Goal: Information Seeking & Learning: Understand process/instructions

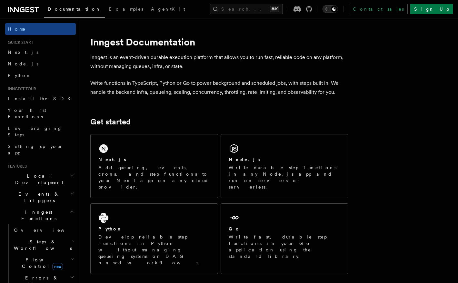
click at [330, 8] on icon "Toggle dark mode" at bounding box center [326, 9] width 6 height 6
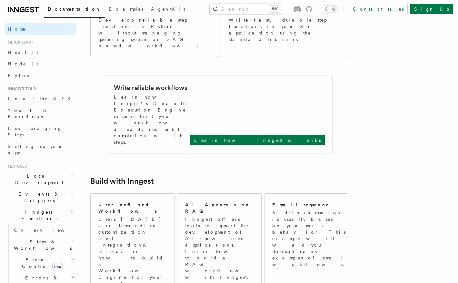
scroll to position [218, 0]
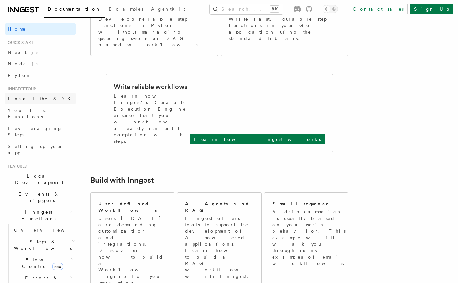
click at [29, 102] on link "Install the SDK" at bounding box center [40, 99] width 71 height 12
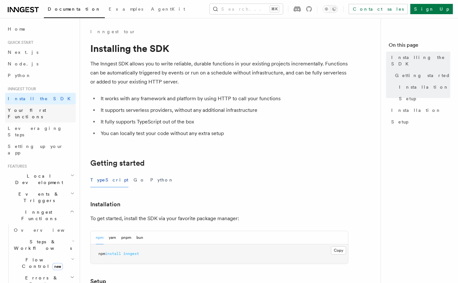
click at [36, 109] on span "Your first Functions" at bounding box center [27, 114] width 38 height 12
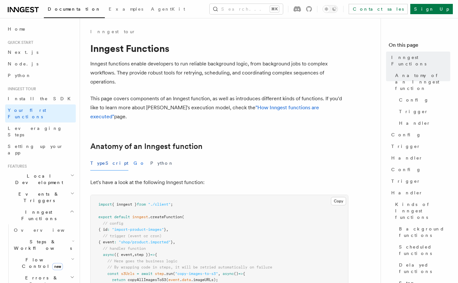
click at [134, 156] on button "Go" at bounding box center [140, 163] width 12 height 15
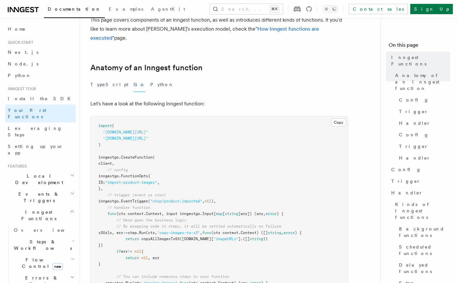
scroll to position [79, 0]
drag, startPoint x: 105, startPoint y: 124, endPoint x: 171, endPoint y: 123, distance: 66.2
click at [148, 130] on span ""github.com/inngest/inngestgo"" at bounding box center [125, 132] width 45 height 5
copy span "github.com/inngest/inngestgo"
drag, startPoint x: 106, startPoint y: 130, endPoint x: 183, endPoint y: 128, distance: 77.5
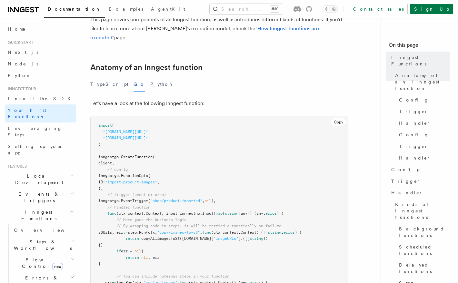
click at [148, 136] on span ""github.com/inngest/inngestgo/step"" at bounding box center [125, 138] width 45 height 5
copy span "github.com/inngest/inngestgo/step"
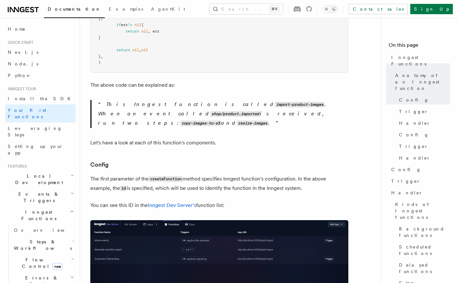
click at [183, 138] on p "Let's have a look at each of this function's components." at bounding box center [219, 142] width 258 height 9
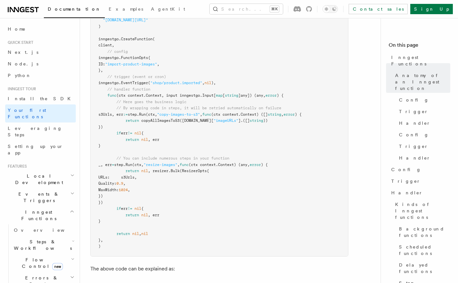
scroll to position [196, 0]
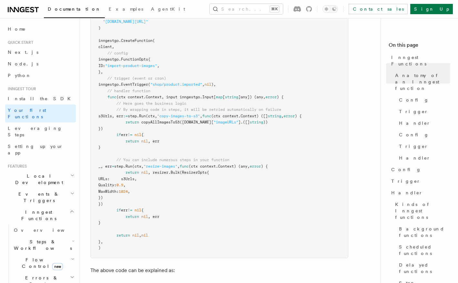
click at [183, 128] on pre "import ( "github.com/inngest/inngestgo" "github.com/inngest/inngestgo/step" ) i…" at bounding box center [220, 129] width 258 height 259
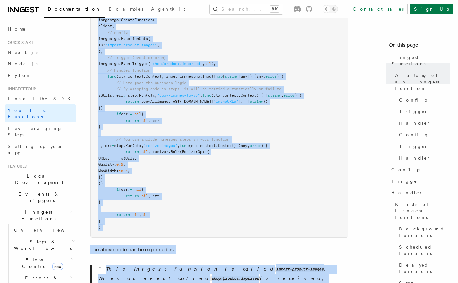
scroll to position [247, 0]
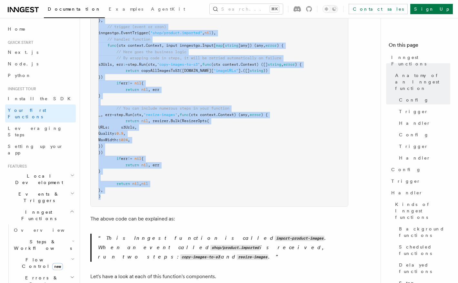
drag, startPoint x: 95, startPoint y: 54, endPoint x: 160, endPoint y: 186, distance: 147.6
click at [160, 186] on pre "import ( "github.com/inngest/inngestgo" "github.com/inngest/inngestgo/step" ) i…" at bounding box center [220, 77] width 258 height 259
copy code "import ( "github.com/inngest/inngestgo" "github.com/inngest/inngestgo/step" ) i…"
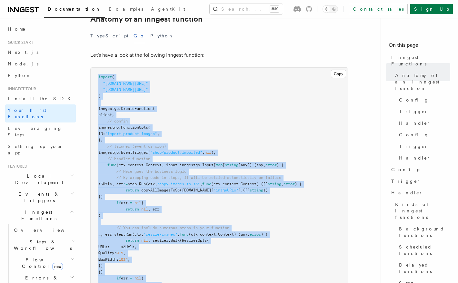
scroll to position [128, 0]
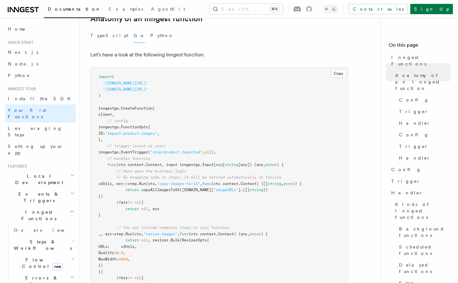
click at [220, 94] on pre "import ( "github.com/inngest/inngestgo" "github.com/inngest/inngestgo/step" ) i…" at bounding box center [220, 196] width 258 height 259
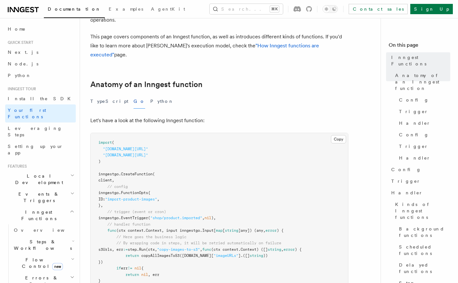
scroll to position [61, 0]
click at [59, 98] on link "Install the SDK" at bounding box center [40, 99] width 71 height 12
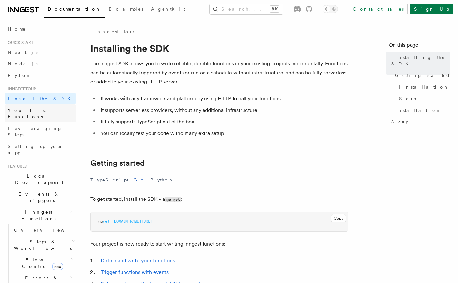
click at [55, 109] on link "Your first Functions" at bounding box center [40, 114] width 71 height 18
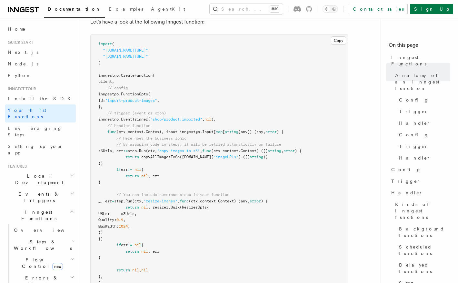
scroll to position [161, 0]
